Goal: Transaction & Acquisition: Book appointment/travel/reservation

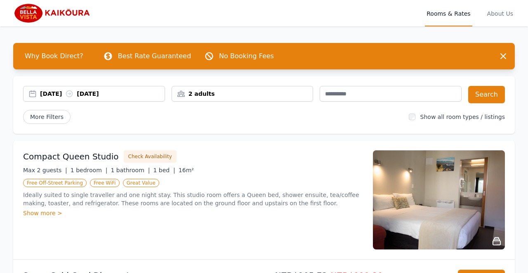
click at [67, 94] on div "[DATE] [DATE]" at bounding box center [102, 93] width 125 height 8
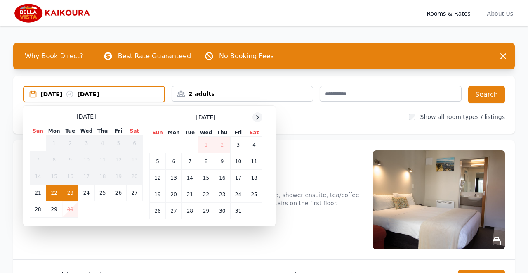
click at [261, 118] on icon at bounding box center [257, 117] width 7 height 7
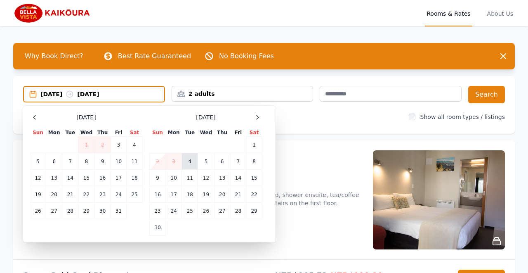
click at [188, 162] on td "4" at bounding box center [190, 161] width 16 height 16
click at [206, 162] on td "5" at bounding box center [206, 161] width 16 height 16
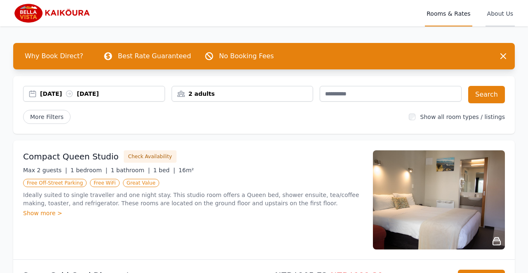
click at [506, 15] on span "About Us" at bounding box center [499, 13] width 29 height 26
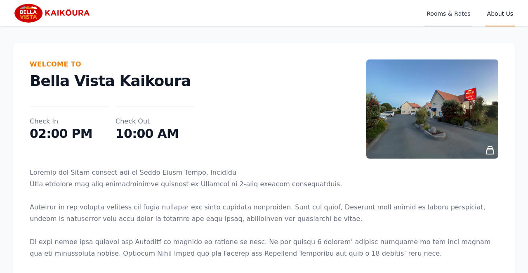
click at [453, 15] on span "Rooms & Rates" at bounding box center [448, 13] width 47 height 26
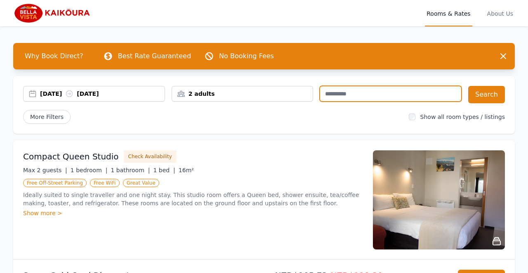
click at [353, 99] on input "text" at bounding box center [391, 94] width 142 height 16
type input "*********"
click at [49, 120] on span "More Filters" at bounding box center [46, 117] width 47 height 14
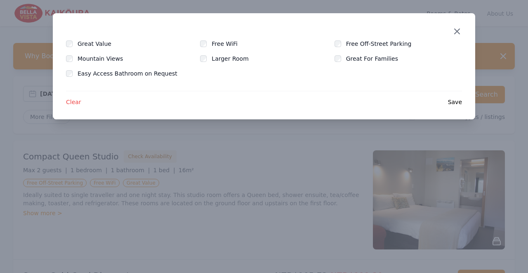
click at [458, 28] on icon "button" at bounding box center [457, 31] width 10 height 10
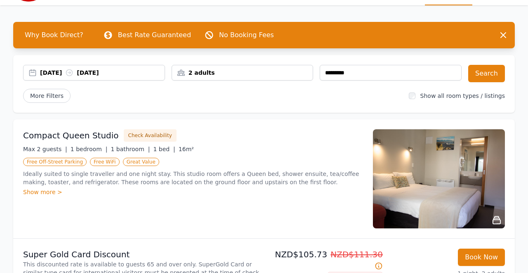
scroll to position [21, 0]
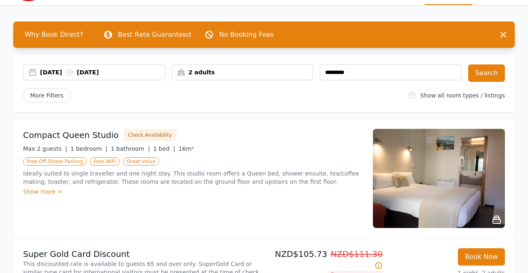
click at [52, 193] on div "Show more >" at bounding box center [193, 191] width 340 height 8
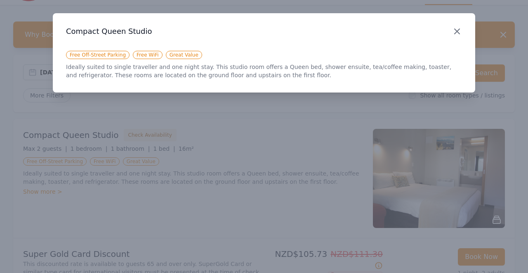
click at [456, 29] on icon "button" at bounding box center [457, 31] width 10 height 10
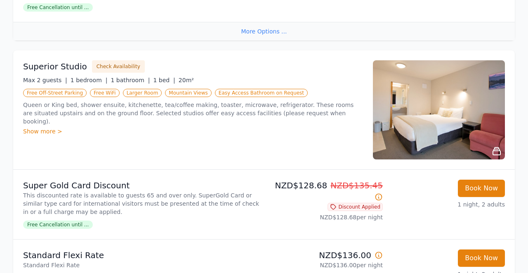
scroll to position [394, 0]
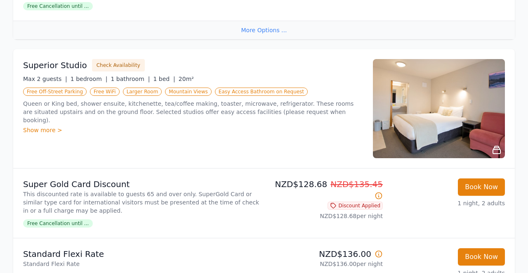
click at [52, 126] on div "Show more >" at bounding box center [193, 130] width 340 height 8
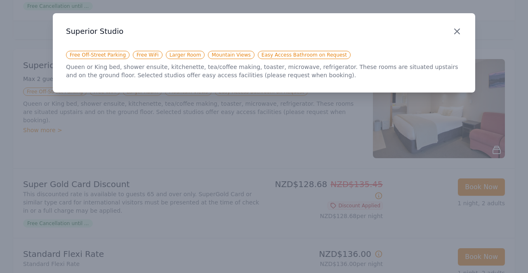
click at [458, 31] on icon "button" at bounding box center [456, 31] width 5 height 5
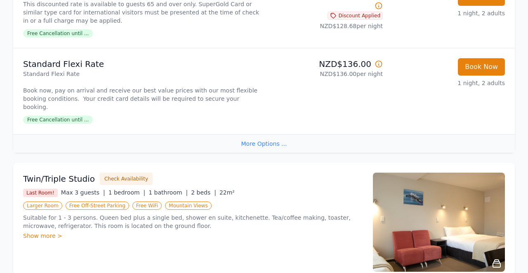
scroll to position [586, 0]
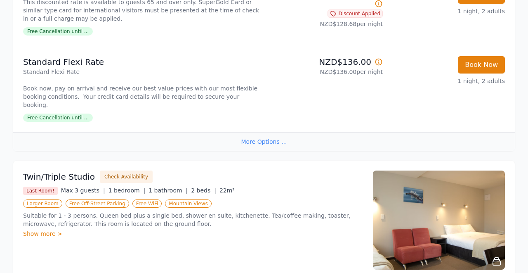
click at [265, 132] on div "More Options ..." at bounding box center [263, 141] width 501 height 19
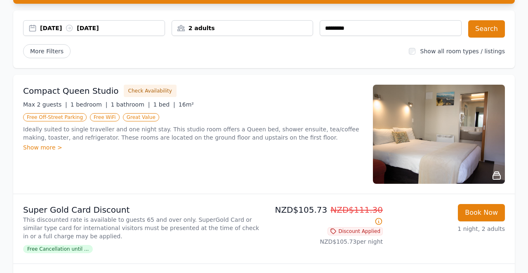
scroll to position [0, 0]
